Goal: Task Accomplishment & Management: Use online tool/utility

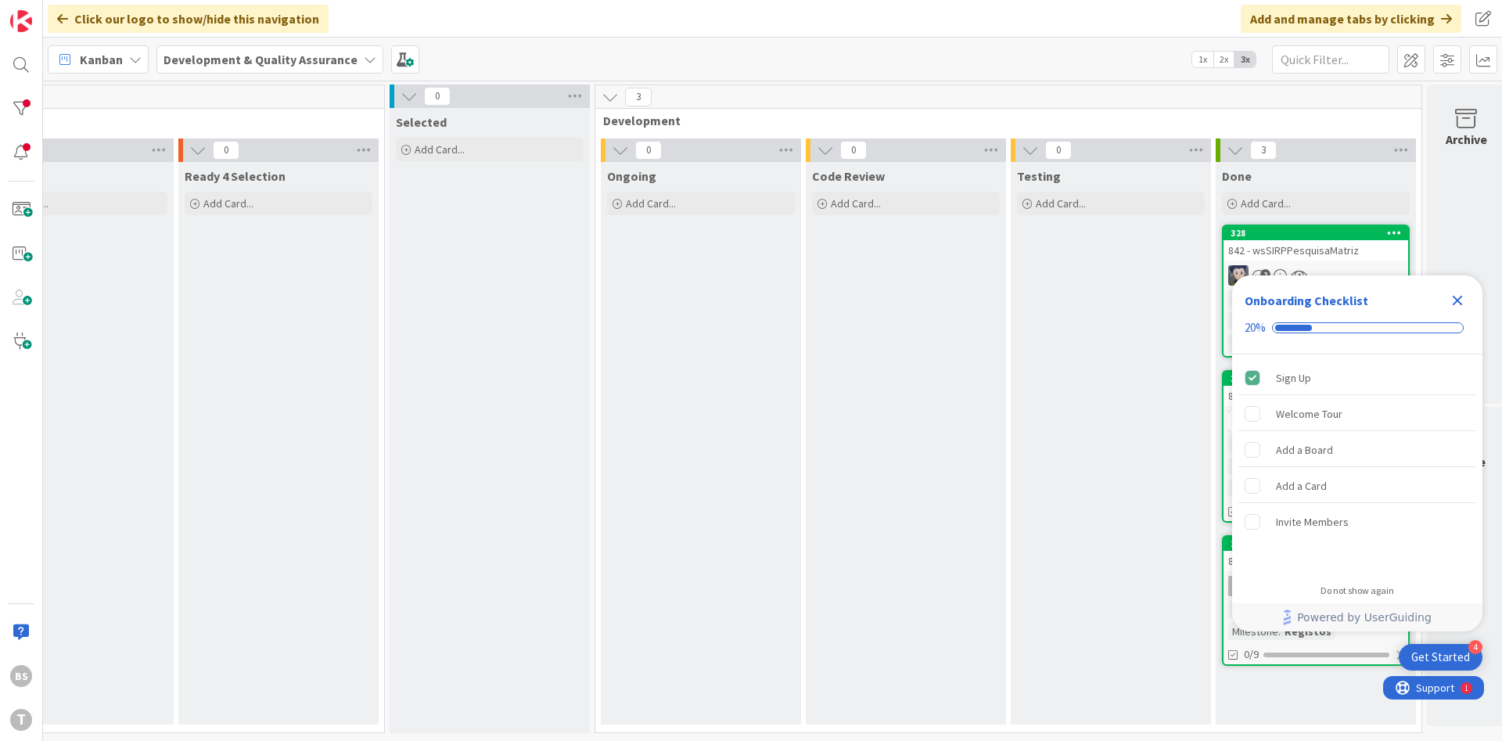
scroll to position [0, 295]
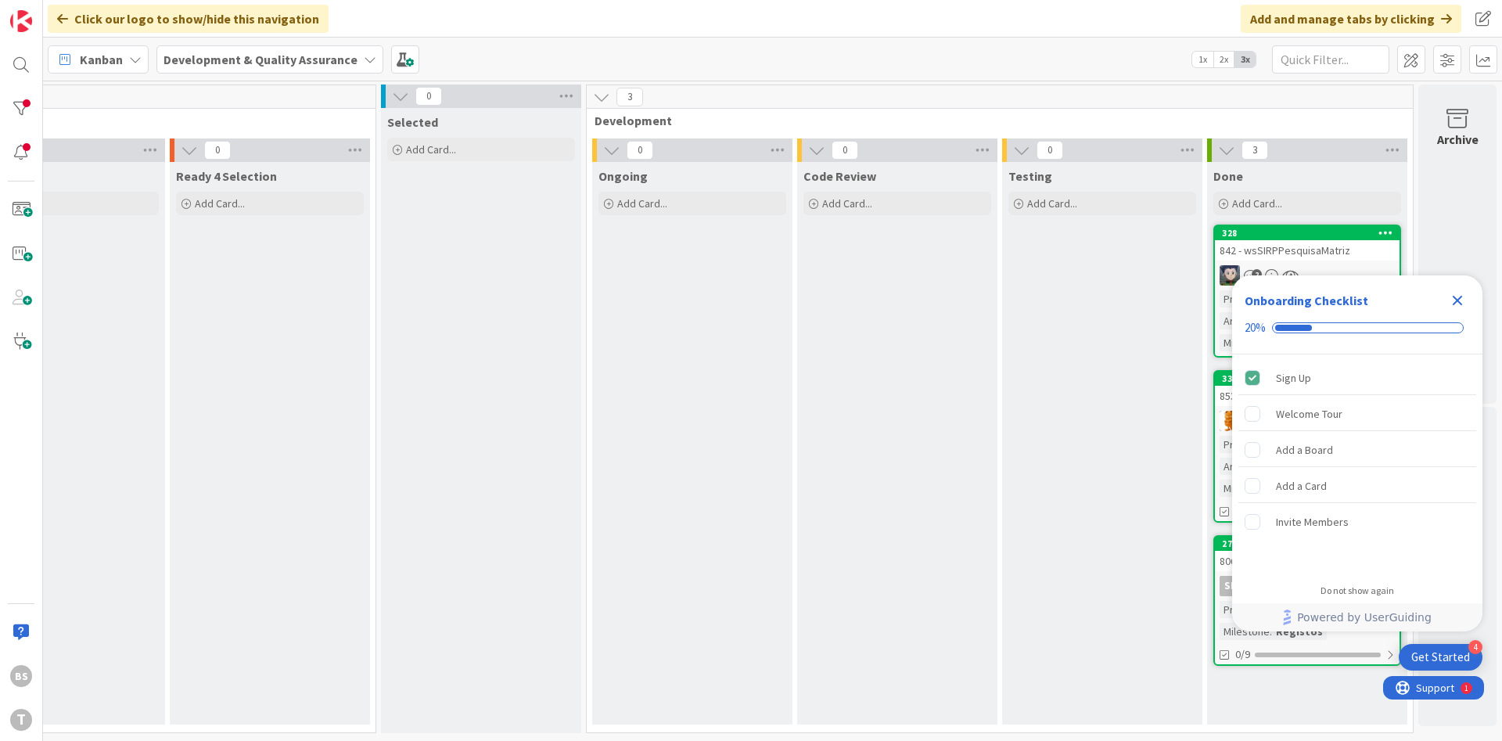
click at [1461, 302] on icon "Close Checklist" at bounding box center [1457, 300] width 19 height 19
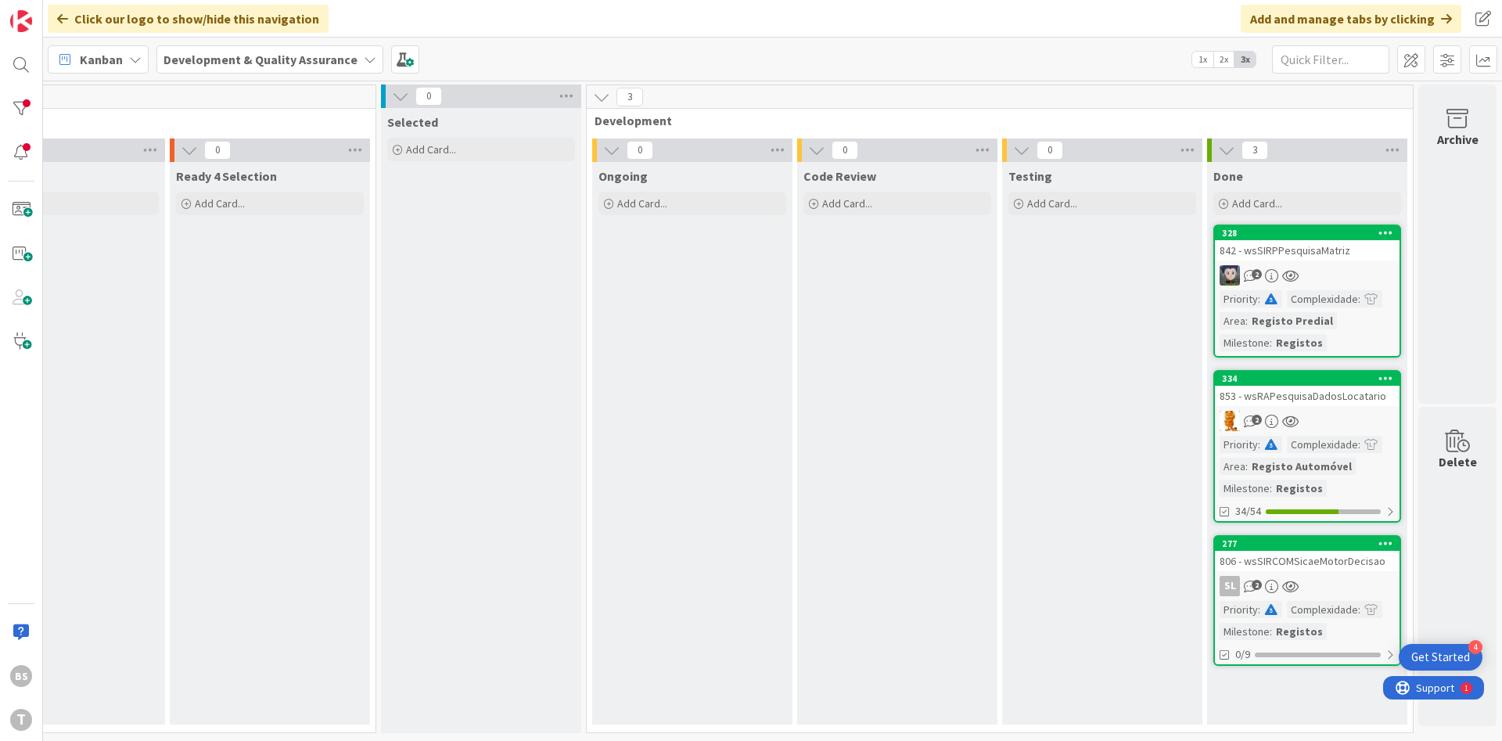
click at [1359, 262] on link "328 842 - wsSIRPPesquisaMatriz 2 Priority : Complexidade : Area : Registo Predi…" at bounding box center [1307, 290] width 188 height 133
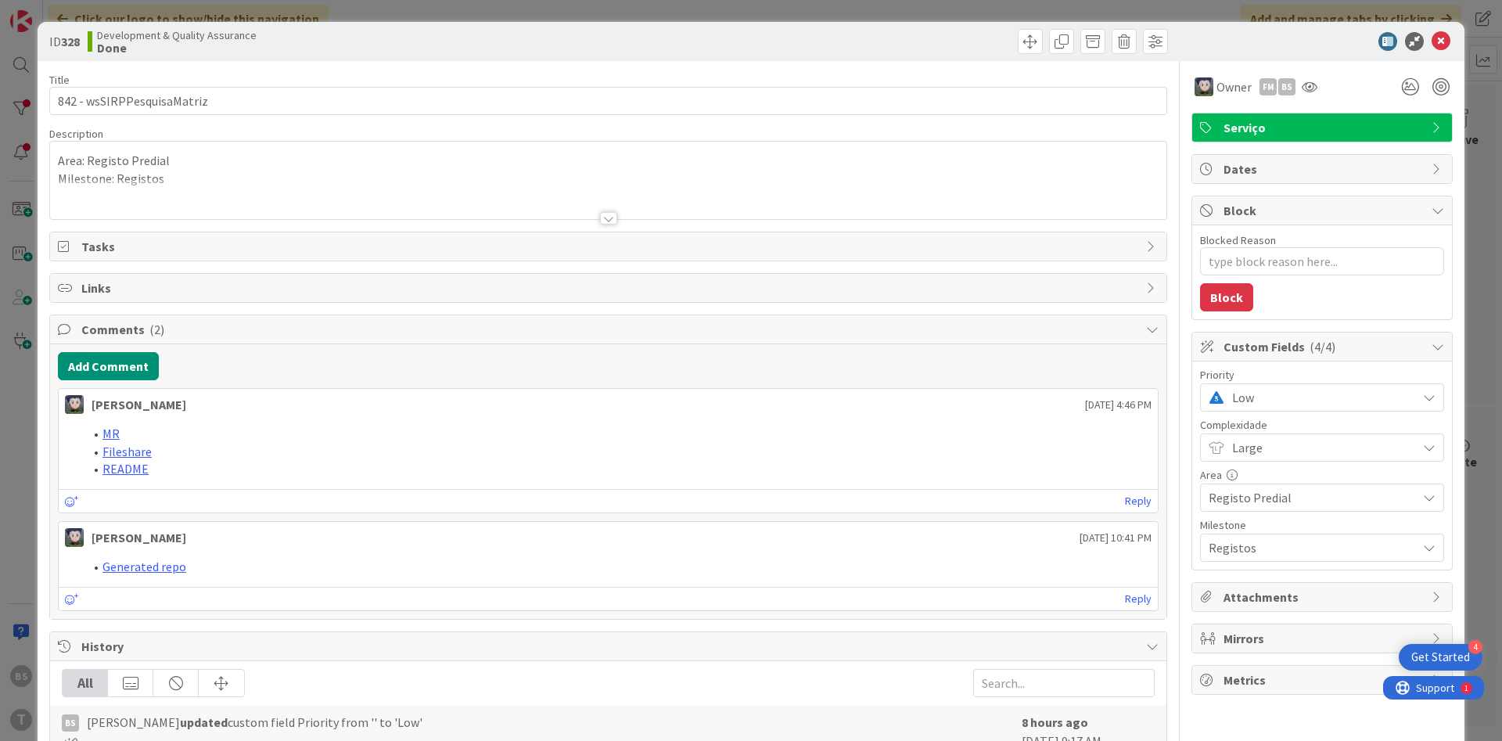
click at [1247, 399] on span "Low" at bounding box center [1320, 397] width 177 height 22
click at [1240, 465] on span at bounding box center [1238, 463] width 16 height 13
click at [1323, 95] on div "Owner FM BS" at bounding box center [1321, 87] width 261 height 28
click at [1306, 88] on icon at bounding box center [1309, 87] width 16 height 13
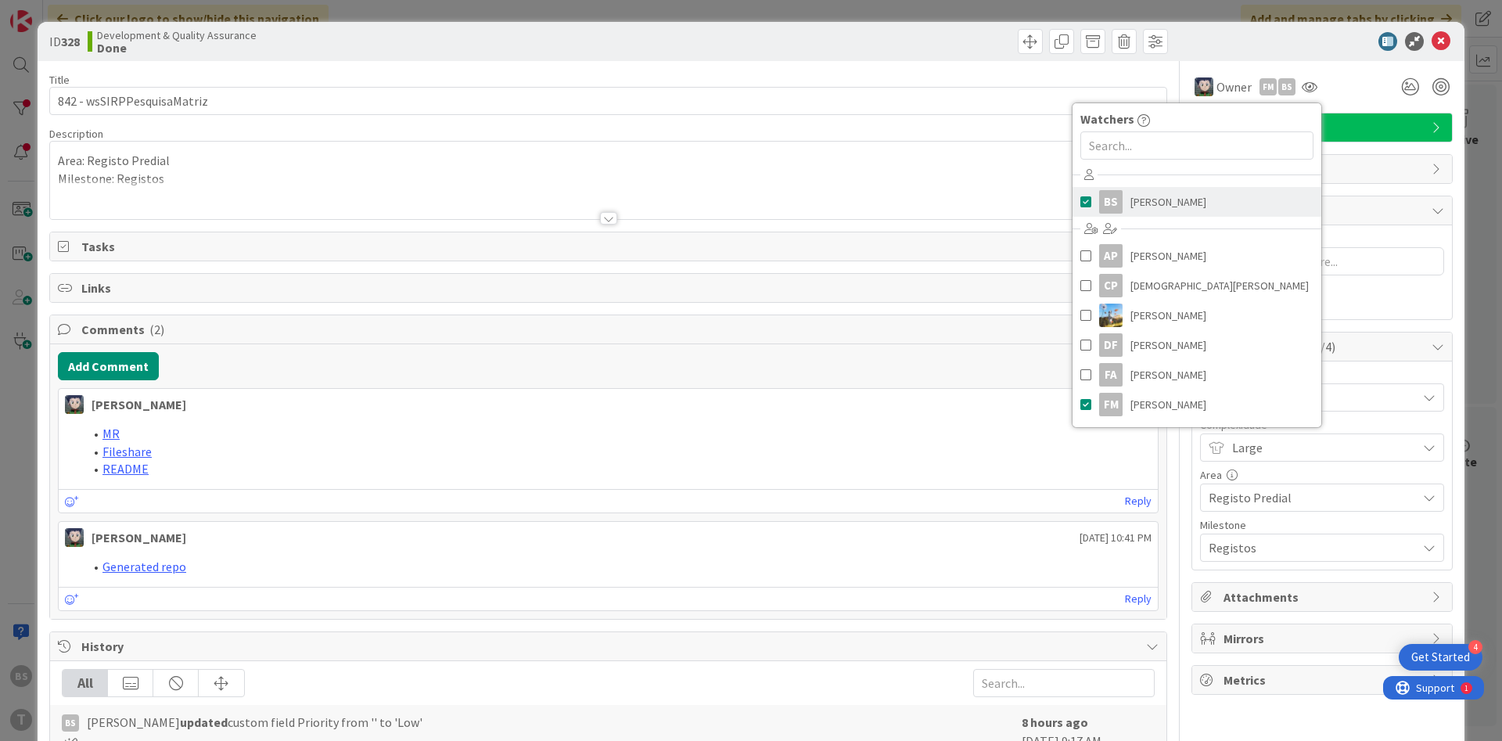
click at [1220, 192] on link "BS [PERSON_NAME]" at bounding box center [1196, 202] width 249 height 30
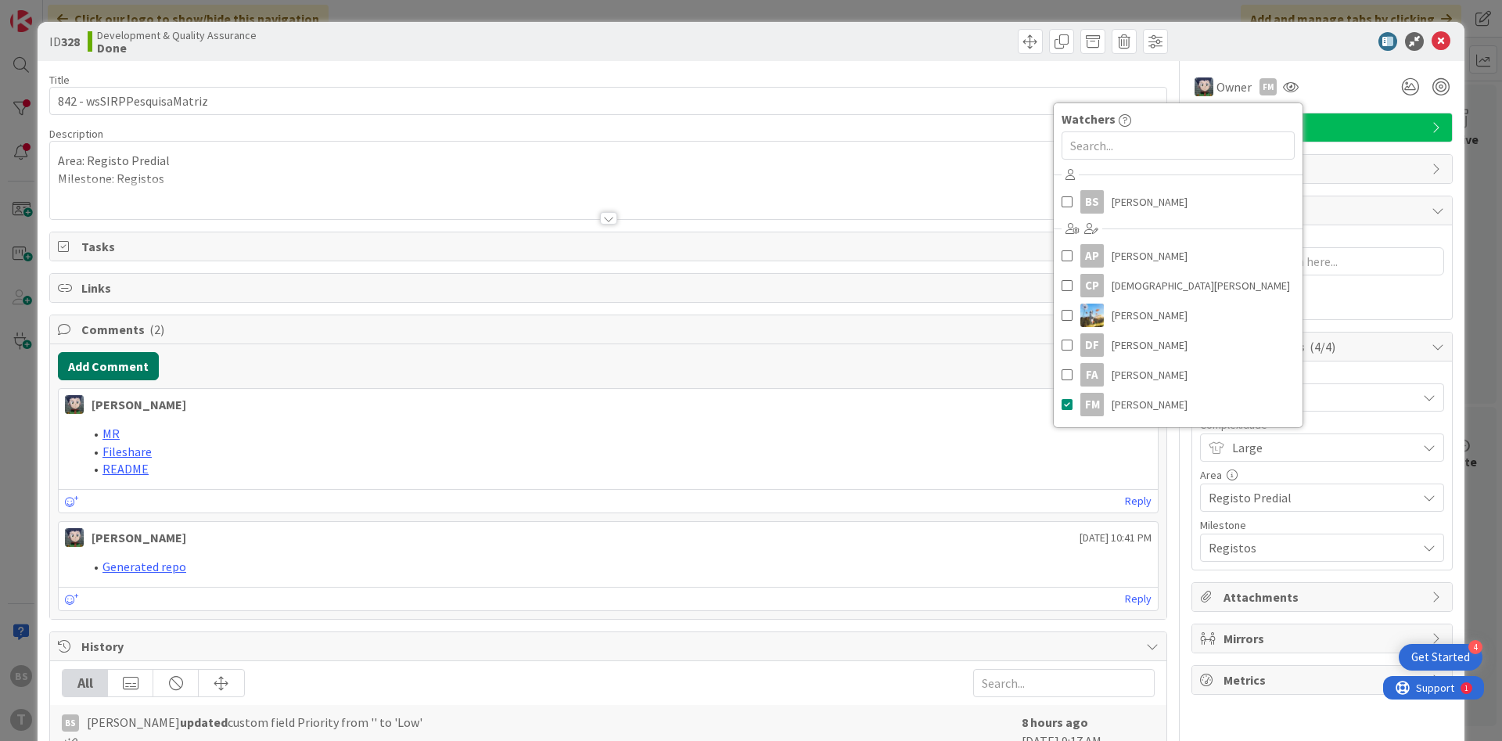
click at [132, 368] on button "Add Comment" at bounding box center [108, 366] width 101 height 28
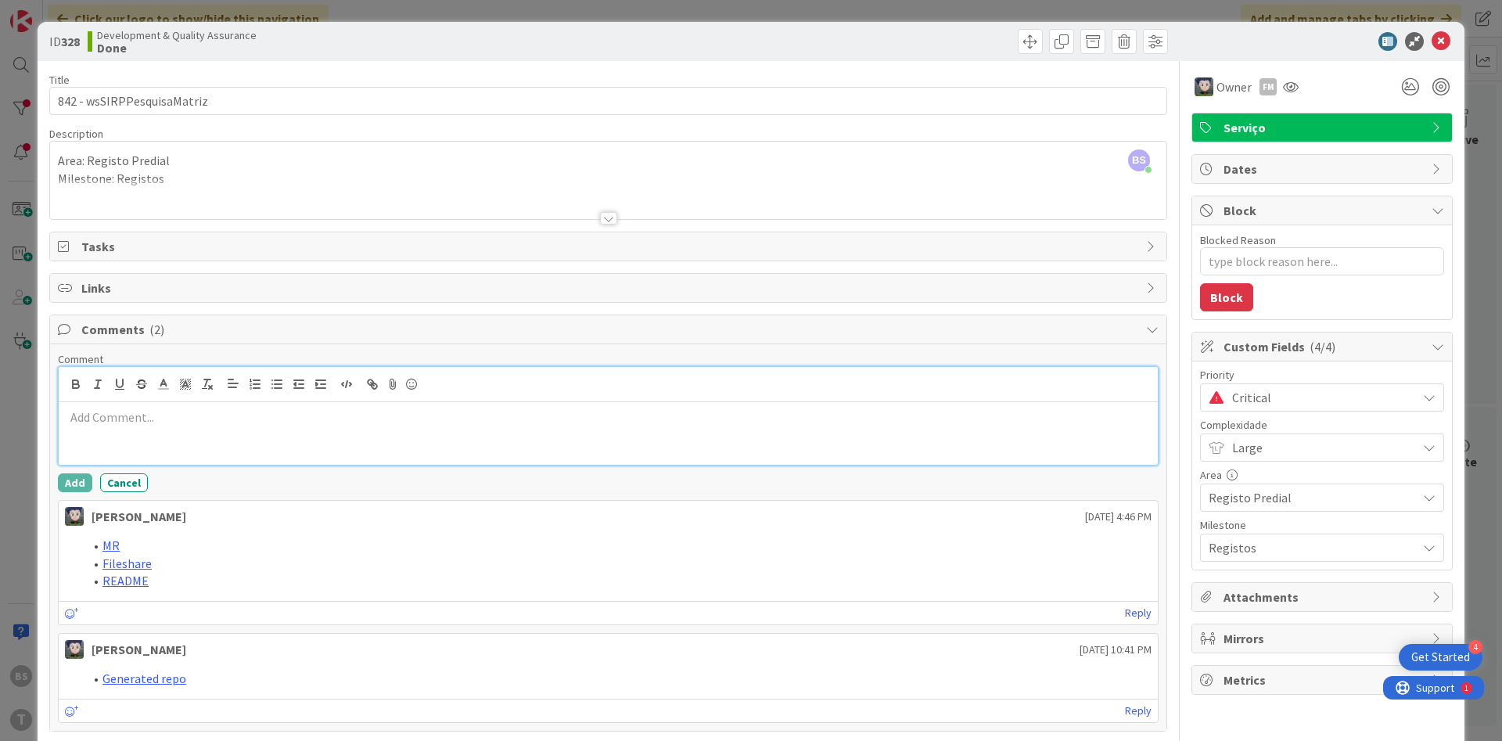
click at [178, 444] on div at bounding box center [608, 433] width 1099 height 63
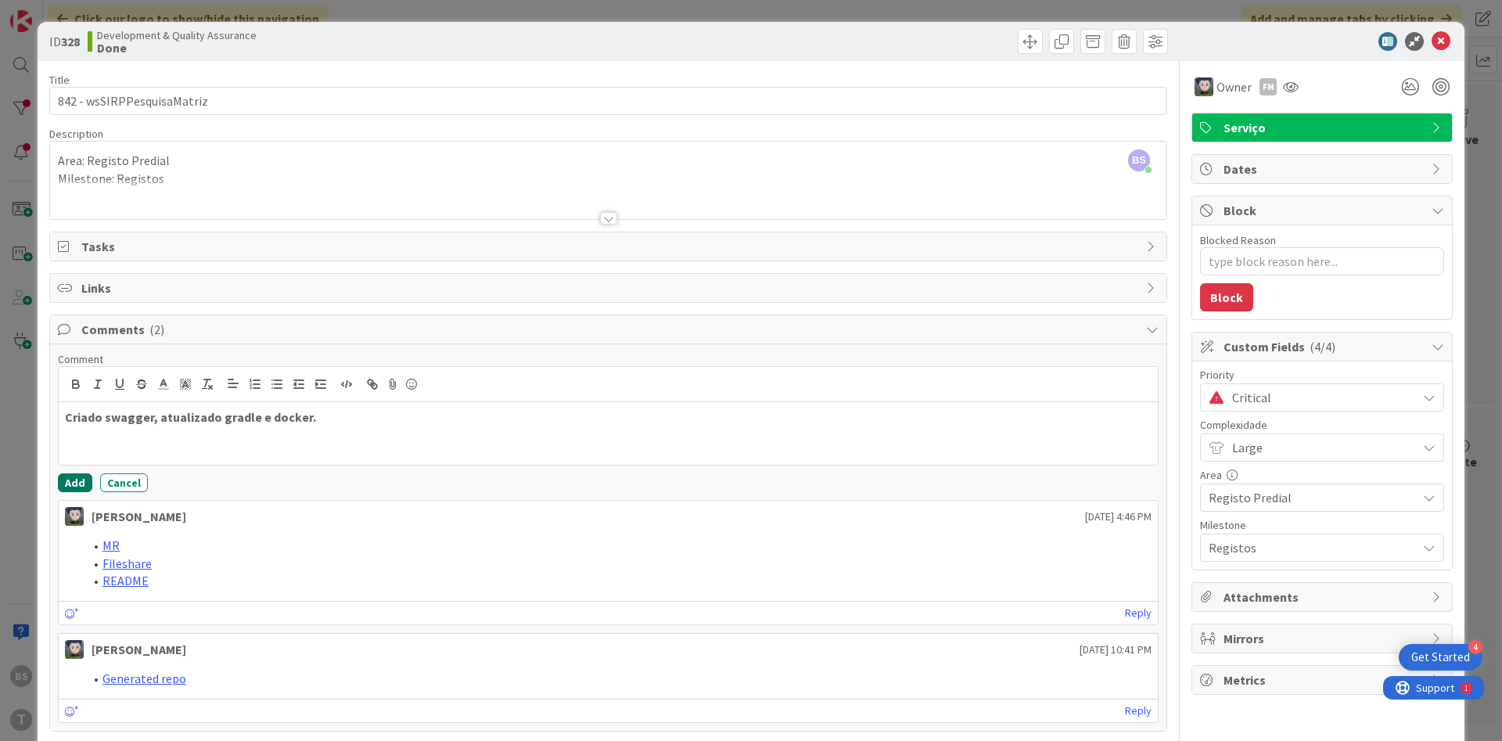
click at [81, 481] on button "Add" at bounding box center [75, 482] width 34 height 19
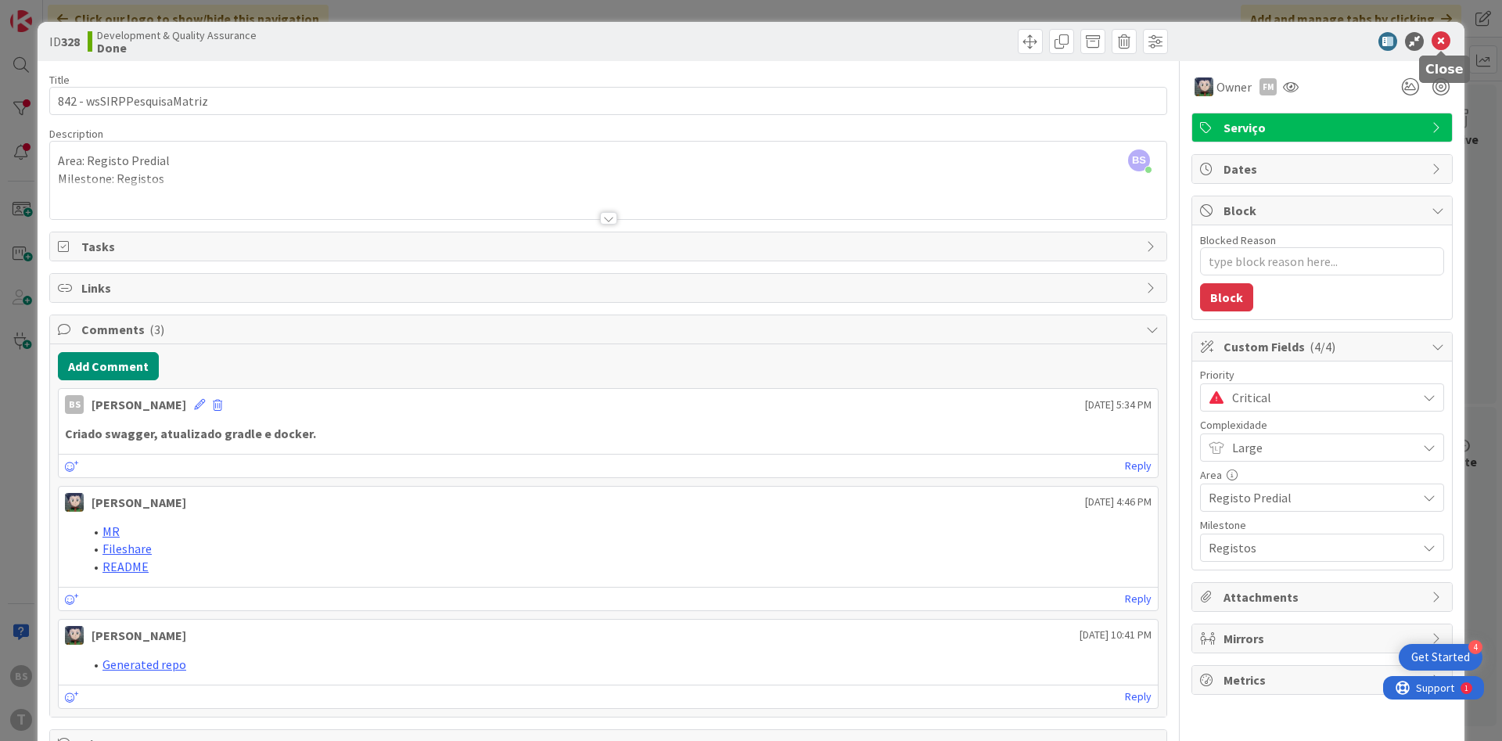
click at [1441, 37] on icon at bounding box center [1440, 41] width 19 height 19
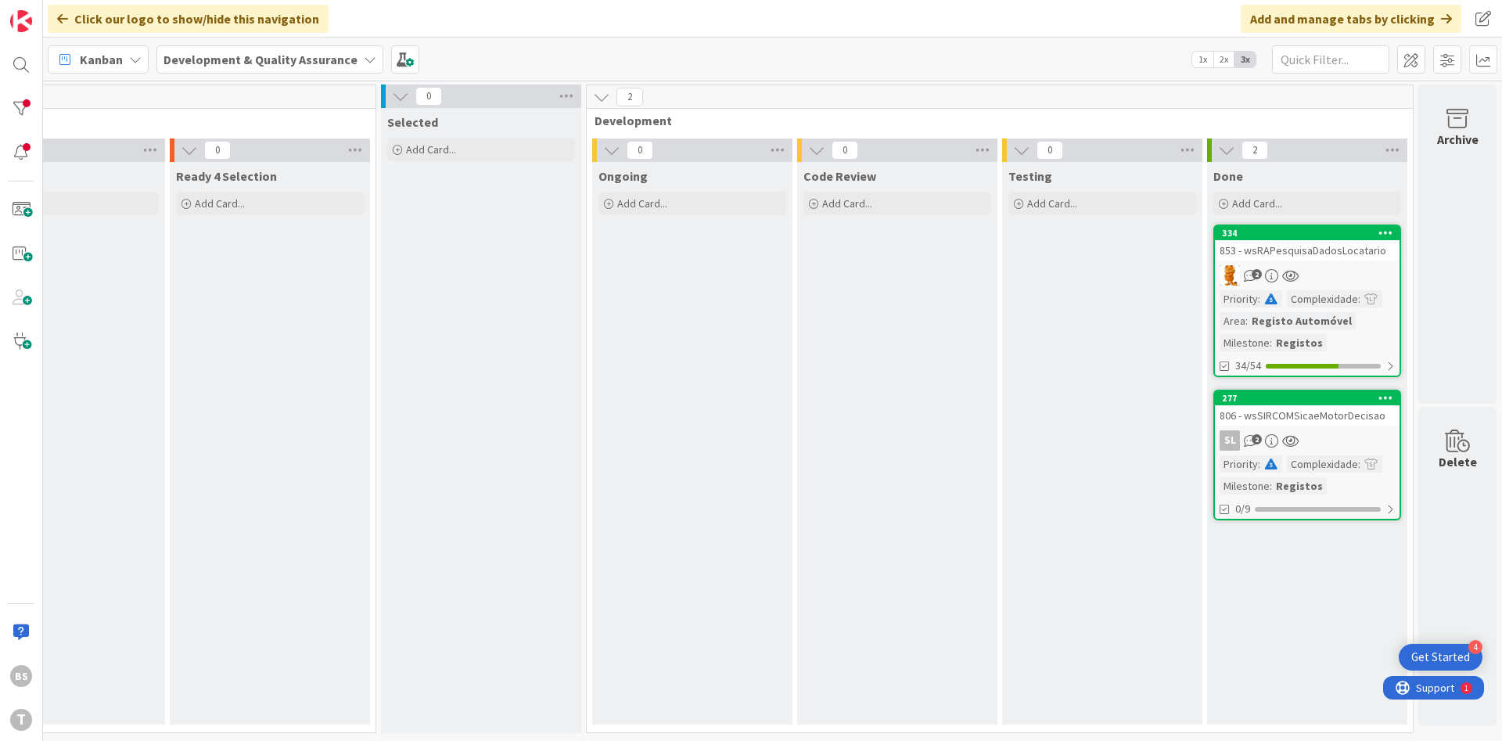
click at [1346, 240] on div "853 - wsRAPesquisaDadosLocatario" at bounding box center [1307, 250] width 185 height 20
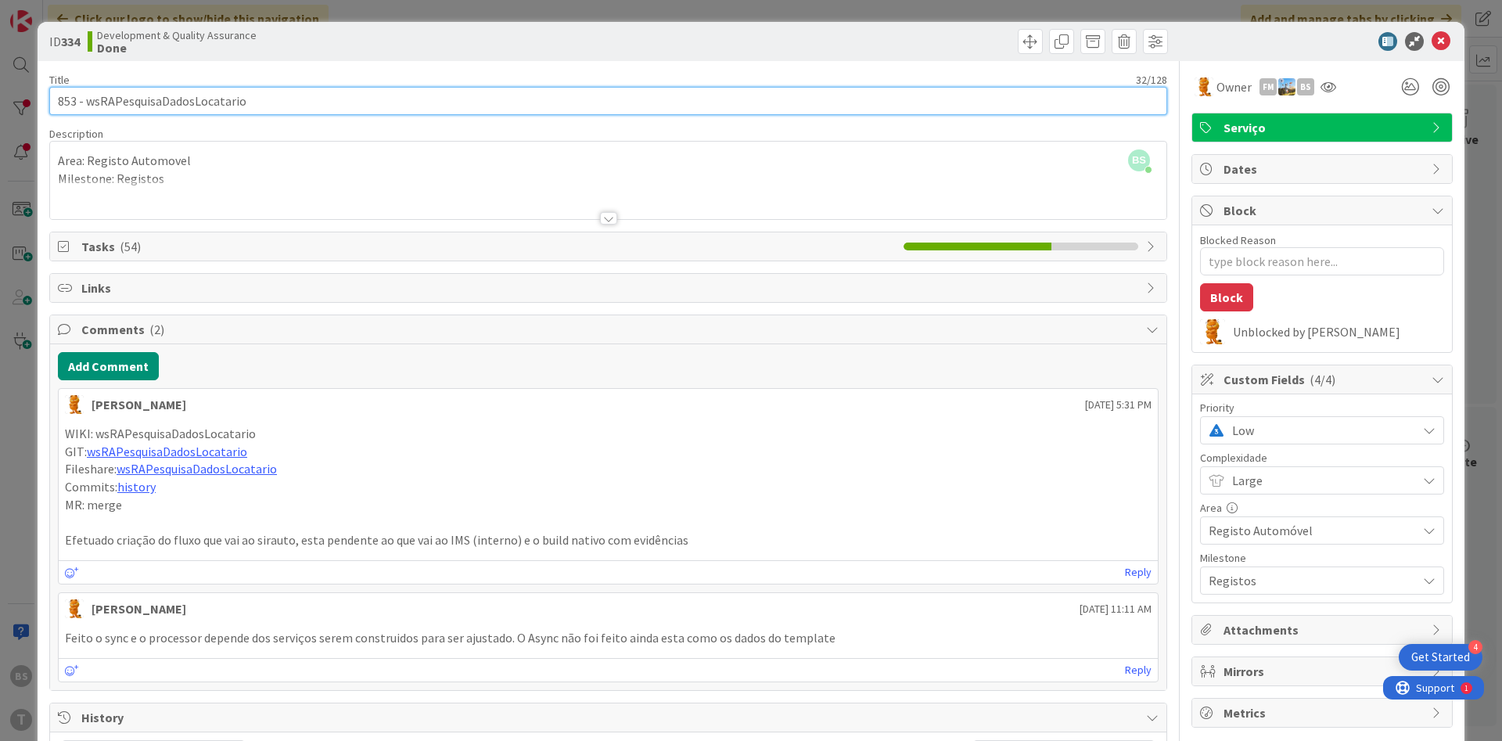
click at [203, 99] on input "853 - wsRAPesquisaDadosLocatario" at bounding box center [608, 101] width 1118 height 28
click at [116, 94] on input "853 - wsRAPesquisaDadosLocatario" at bounding box center [608, 101] width 1118 height 28
click at [194, 106] on input "853 - wsRAPesquisaDadosLocatario" at bounding box center [608, 101] width 1118 height 28
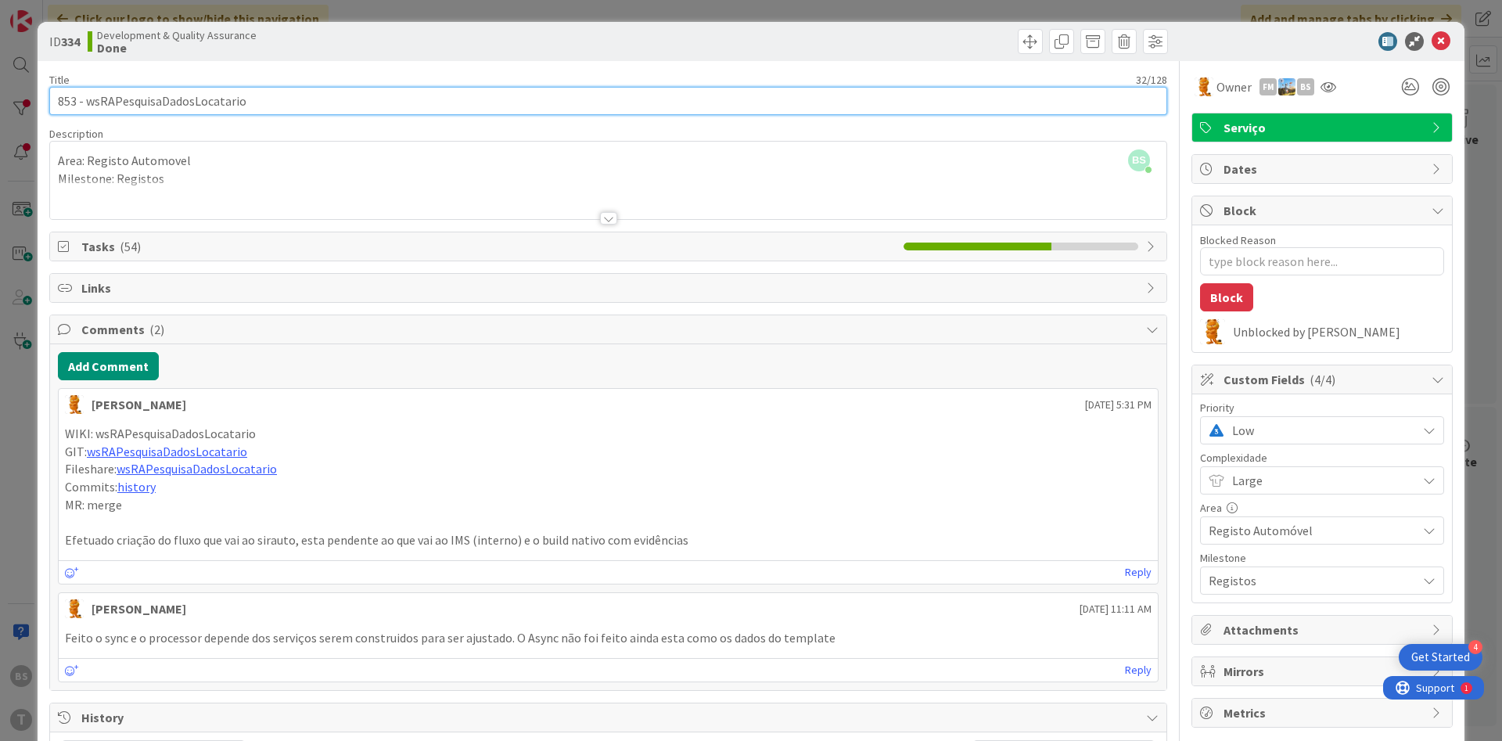
click at [194, 106] on input "853 - wsRAPesquisaDadosLocatario" at bounding box center [608, 101] width 1118 height 28
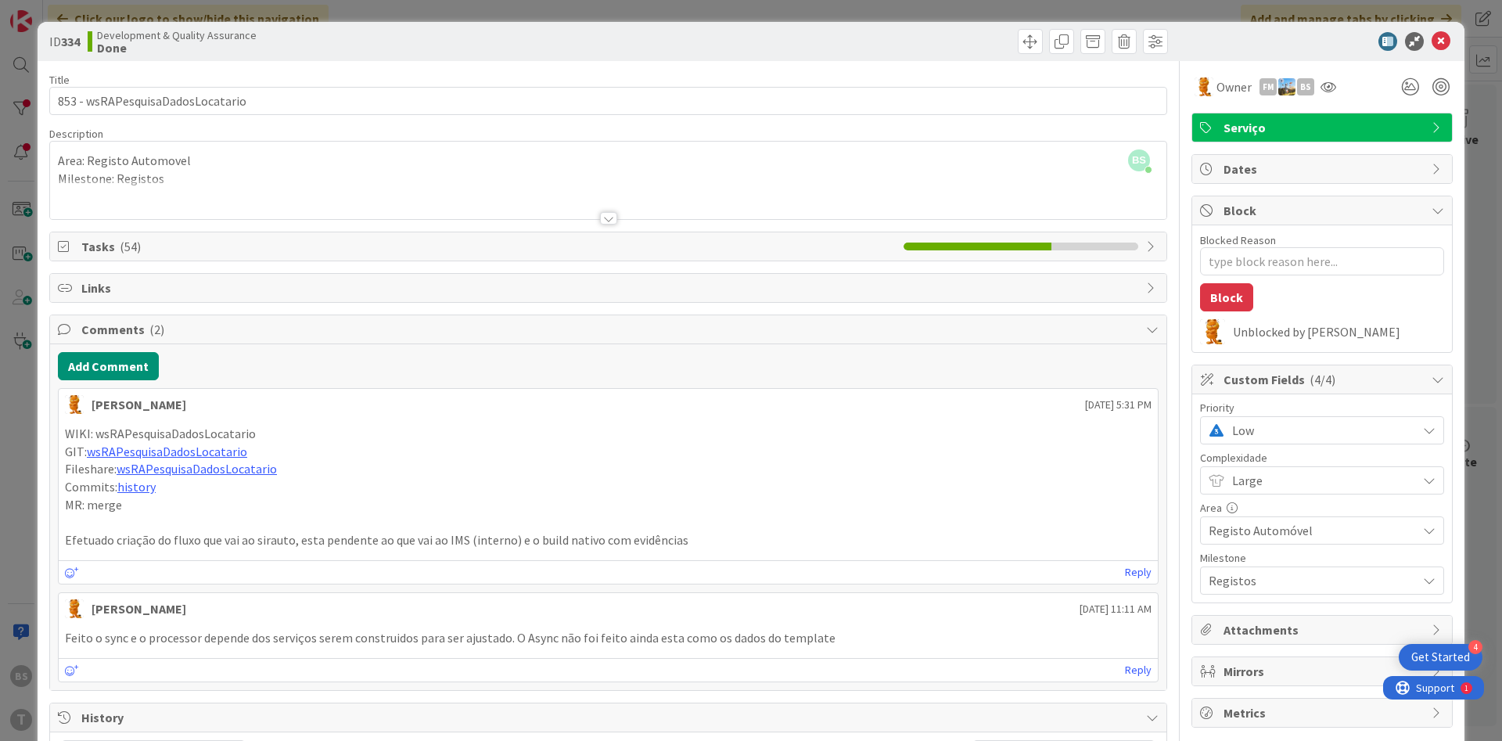
type textarea "x"
